Goal: Task Accomplishment & Management: Manage account settings

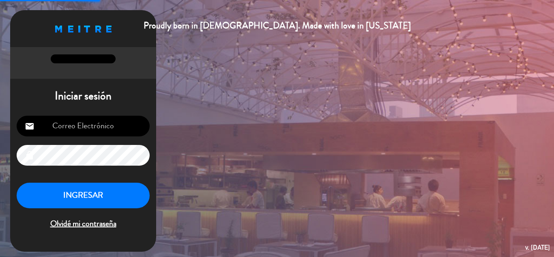
type input "[EMAIL_ADDRESS][DOMAIN_NAME]"
click at [110, 192] on button "INGRESAR" at bounding box center [83, 196] width 133 height 26
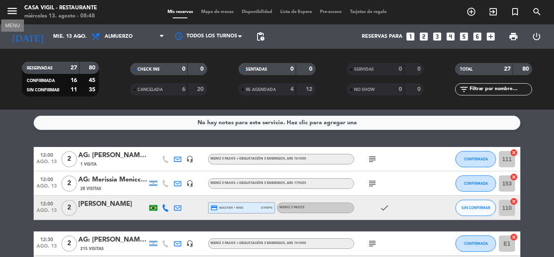
click at [17, 11] on icon "menu" at bounding box center [12, 11] width 12 height 12
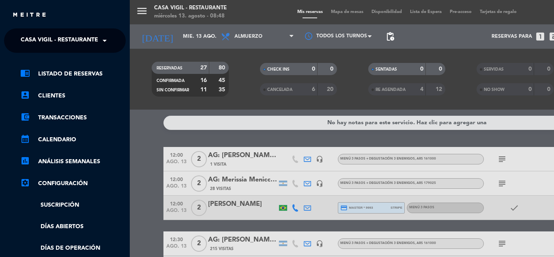
click at [104, 36] on span at bounding box center [107, 40] width 14 height 17
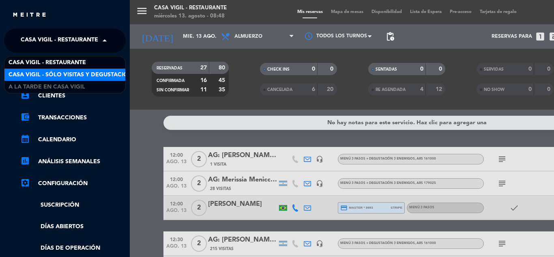
click at [88, 73] on span "Casa Vigil - SÓLO Visitas y Degustaciones" at bounding box center [74, 74] width 131 height 9
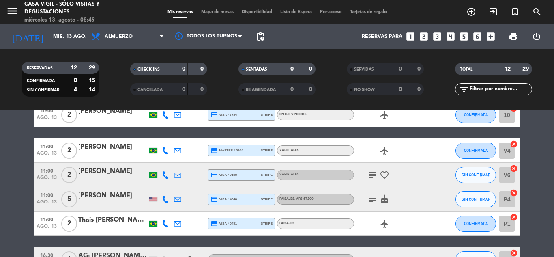
scroll to position [122, 0]
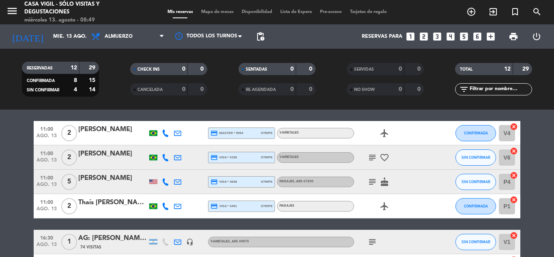
click at [92, 178] on div "[PERSON_NAME]" at bounding box center [112, 178] width 69 height 11
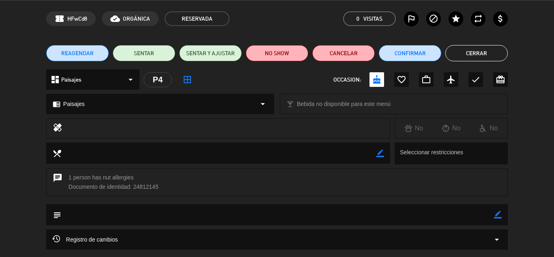
scroll to position [41, 0]
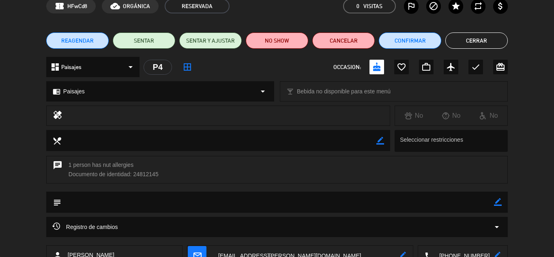
click at [56, 224] on icon at bounding box center [56, 226] width 8 height 8
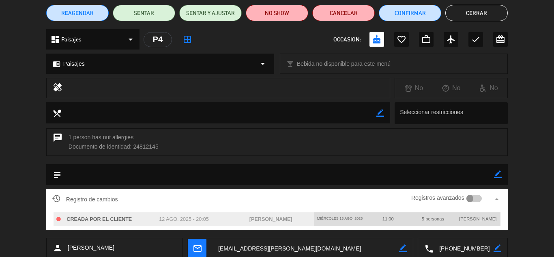
scroll to position [81, 0]
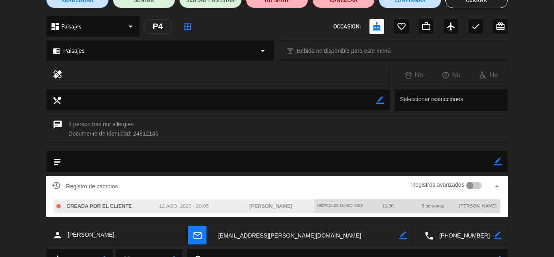
click at [59, 181] on icon at bounding box center [56, 185] width 8 height 8
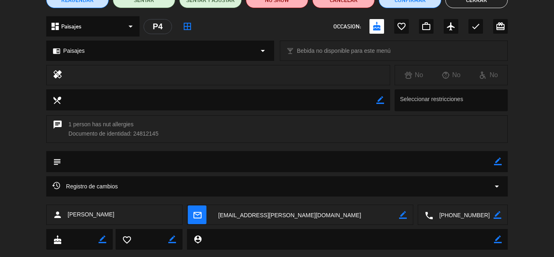
scroll to position [0, 0]
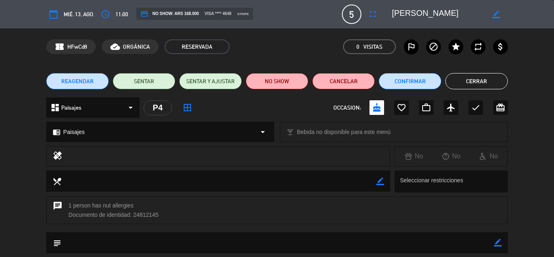
click at [476, 78] on button "Cerrar" at bounding box center [476, 81] width 62 height 16
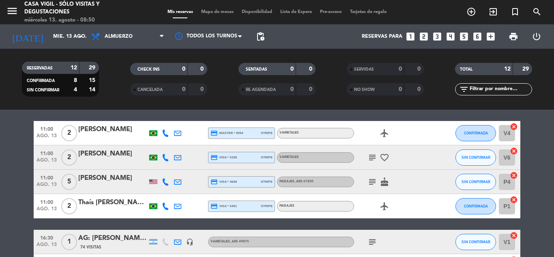
click at [105, 150] on div "[PERSON_NAME]" at bounding box center [112, 153] width 69 height 11
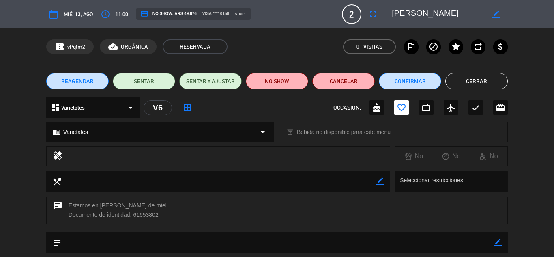
scroll to position [41, 0]
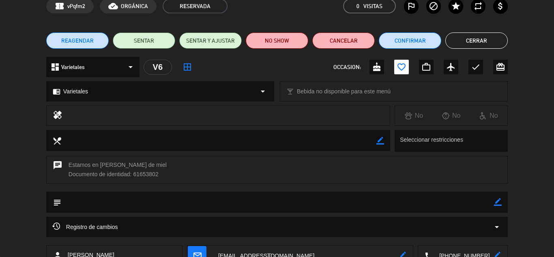
click at [58, 222] on icon at bounding box center [56, 226] width 8 height 8
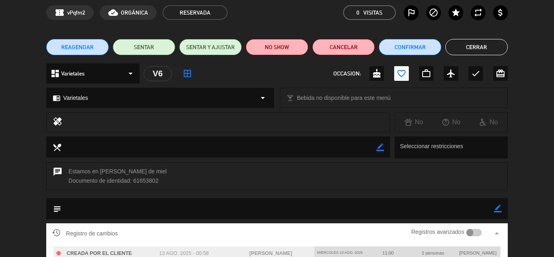
scroll to position [0, 0]
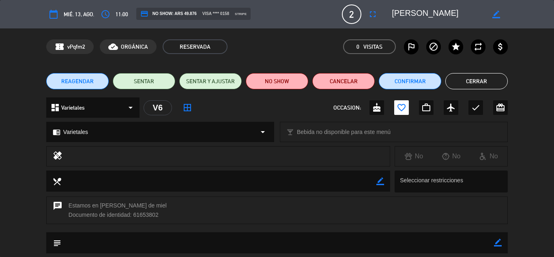
click at [455, 80] on button "Cerrar" at bounding box center [476, 81] width 62 height 16
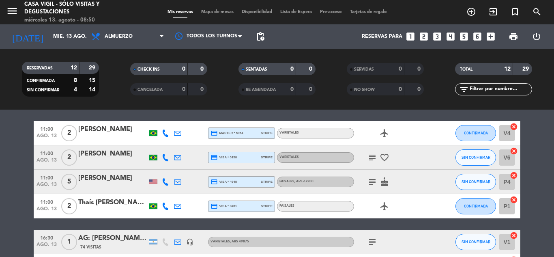
click at [108, 131] on div "[PERSON_NAME]" at bounding box center [112, 129] width 69 height 11
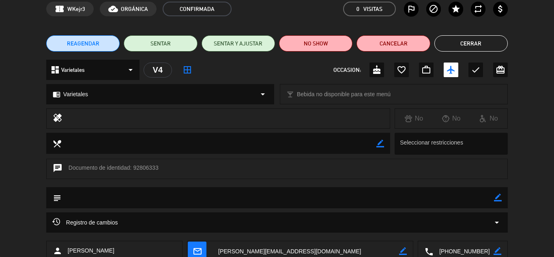
scroll to position [81, 0]
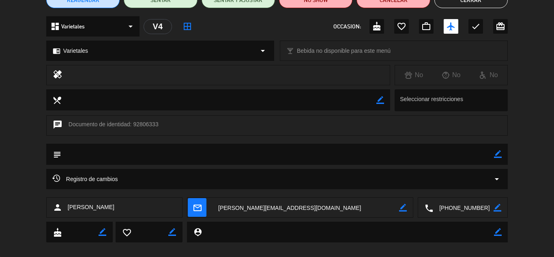
click at [53, 176] on icon at bounding box center [56, 178] width 8 height 8
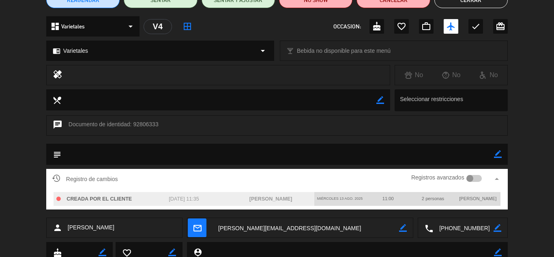
click at [53, 176] on icon at bounding box center [56, 178] width 8 height 8
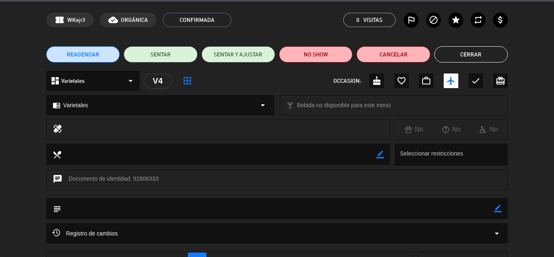
scroll to position [0, 0]
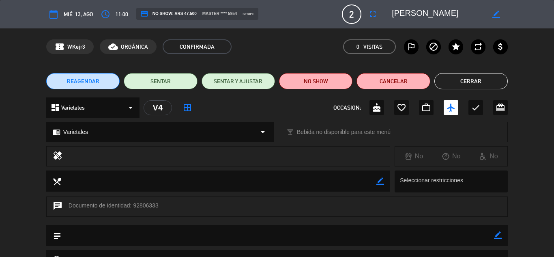
click at [484, 83] on button "Cerrar" at bounding box center [470, 81] width 73 height 16
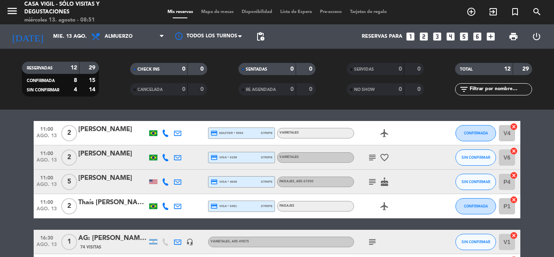
click at [116, 201] on div "Thaís [PERSON_NAME] [PERSON_NAME]" at bounding box center [112, 202] width 69 height 11
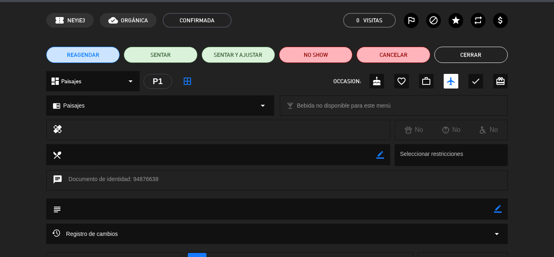
scroll to position [41, 0]
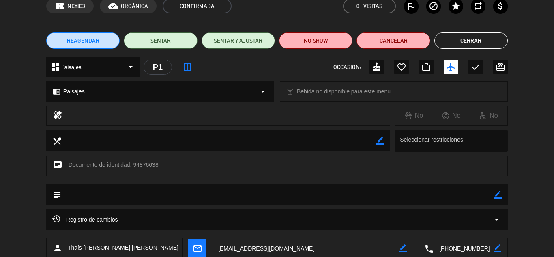
click at [62, 217] on span "Registro de cambios" at bounding box center [85, 220] width 66 height 10
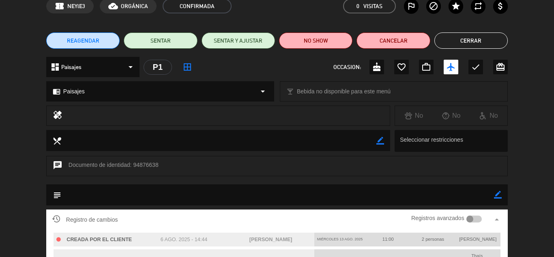
drag, startPoint x: 464, startPoint y: 39, endPoint x: 457, endPoint y: 43, distance: 7.7
click at [464, 39] on button "Cerrar" at bounding box center [470, 40] width 73 height 16
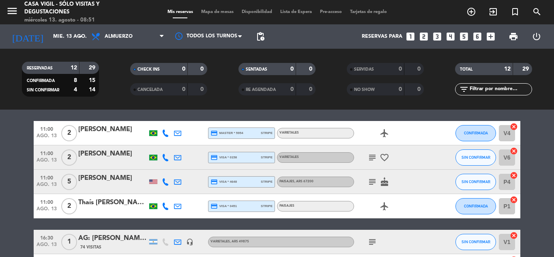
scroll to position [0, 0]
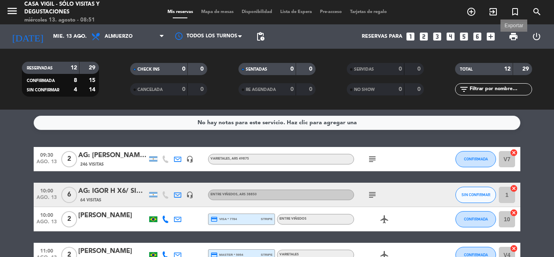
click at [517, 36] on span "print" at bounding box center [514, 37] width 10 height 10
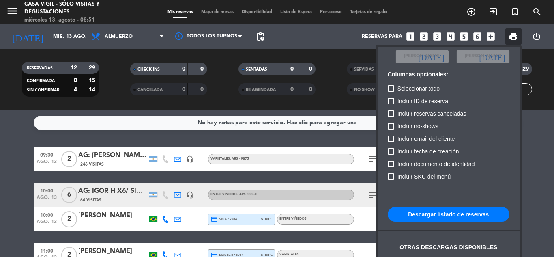
scroll to position [49, 0]
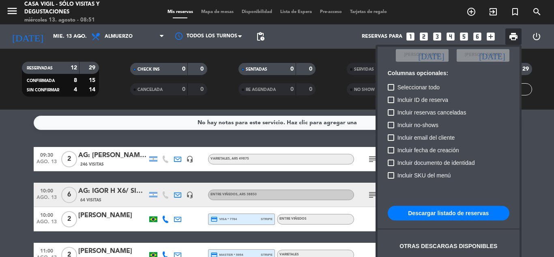
click at [447, 213] on button "Descargar listado de reservas" at bounding box center [449, 213] width 122 height 15
click at [13, 11] on div at bounding box center [277, 128] width 554 height 257
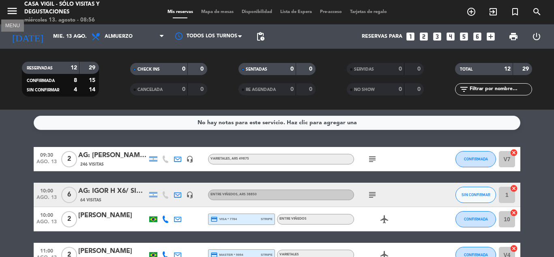
click at [14, 15] on icon "menu" at bounding box center [12, 11] width 12 height 12
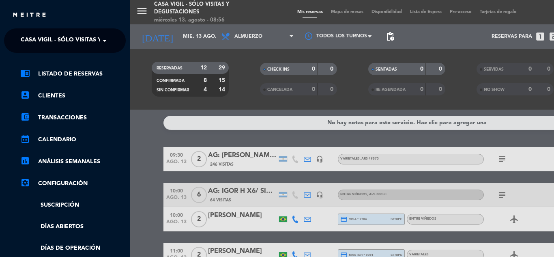
click at [103, 42] on span at bounding box center [107, 40] width 14 height 17
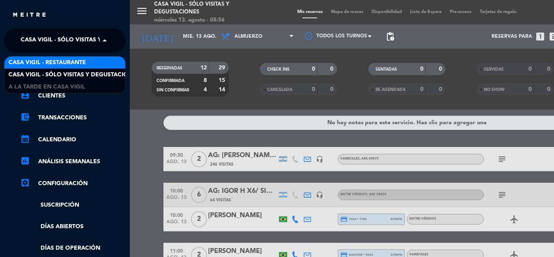
click at [87, 64] on div "Casa Vigil - Restaurante" at bounding box center [64, 62] width 121 height 12
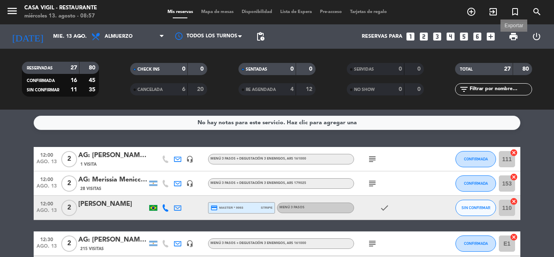
click at [515, 36] on span "print" at bounding box center [514, 37] width 10 height 10
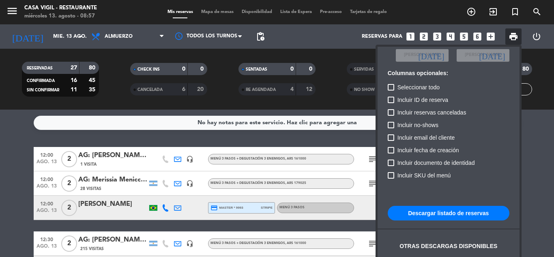
click at [462, 211] on button "Descargar listado de reservas" at bounding box center [449, 213] width 122 height 15
